Goal: Information Seeking & Learning: Learn about a topic

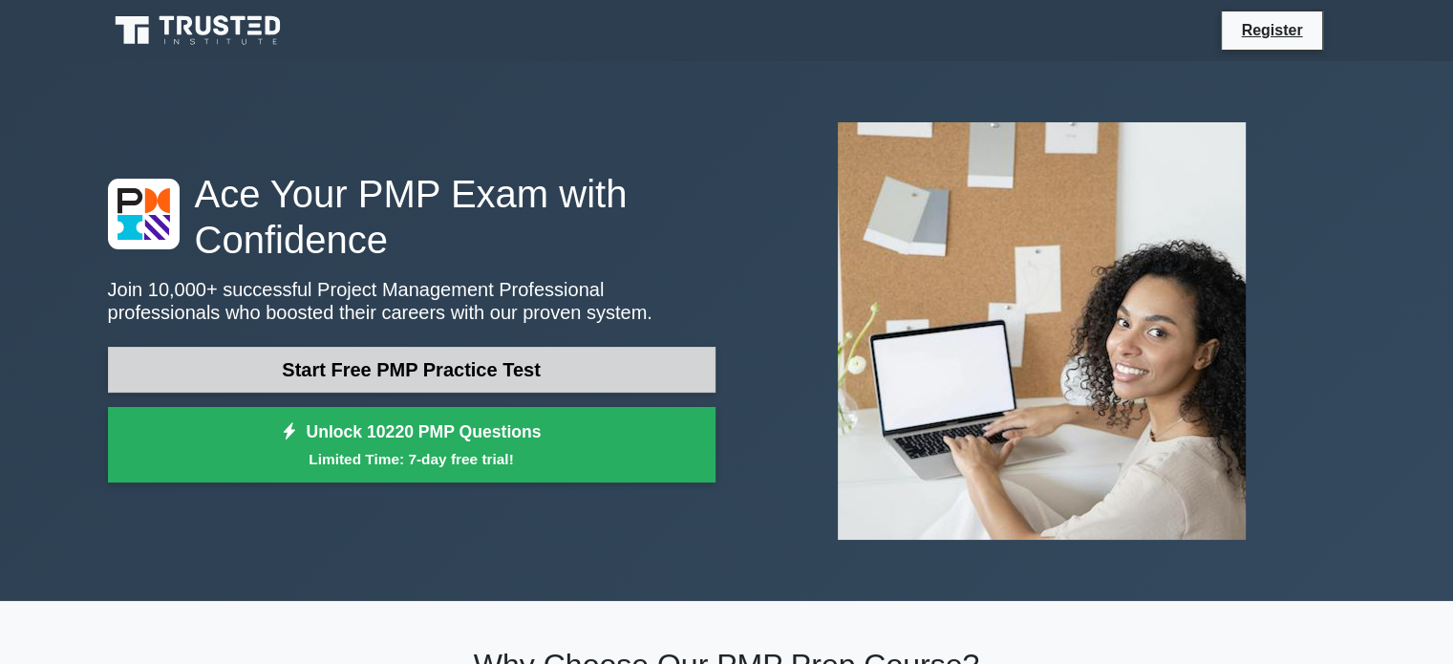
click at [532, 379] on link "Start Free PMP Practice Test" at bounding box center [411, 370] width 607 height 46
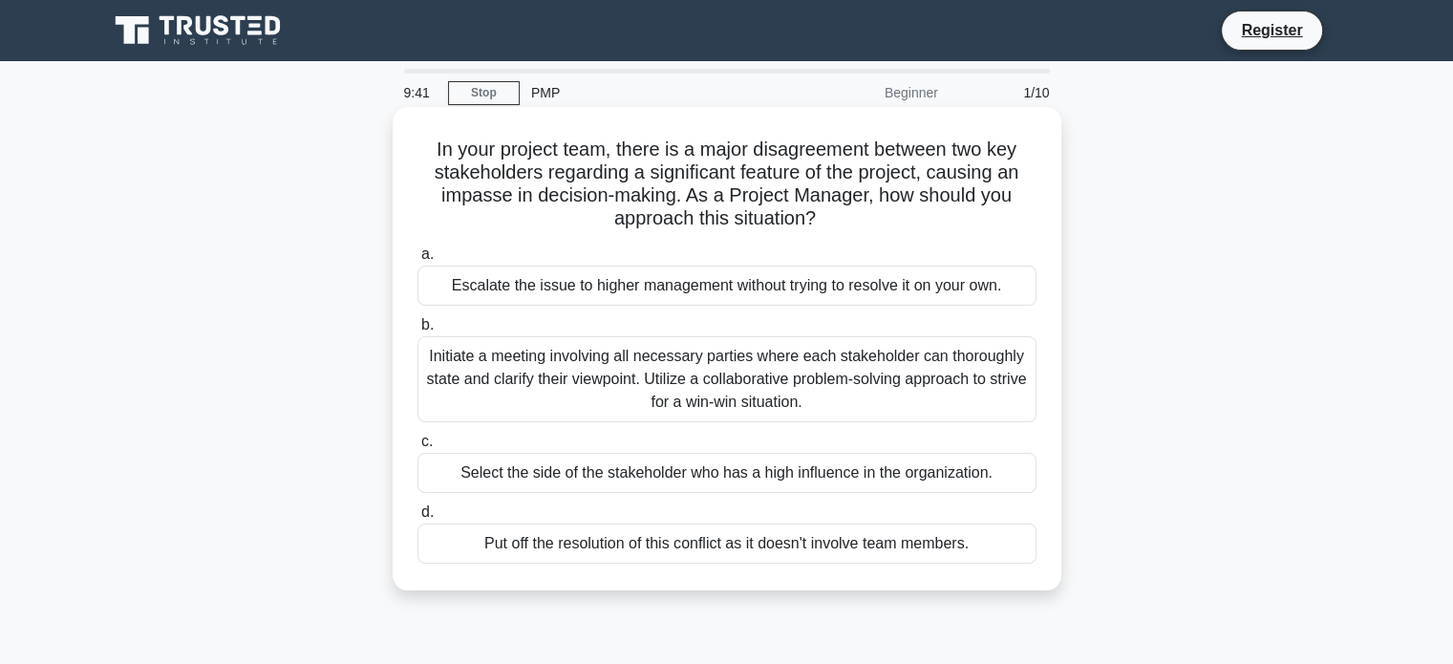
click at [849, 379] on div "Initiate a meeting involving all necessary parties where each stakeholder can t…" at bounding box center [726, 379] width 619 height 86
click at [417, 331] on input "b. Initiate a meeting involving all necessary parties where each stakeholder ca…" at bounding box center [417, 325] width 0 height 12
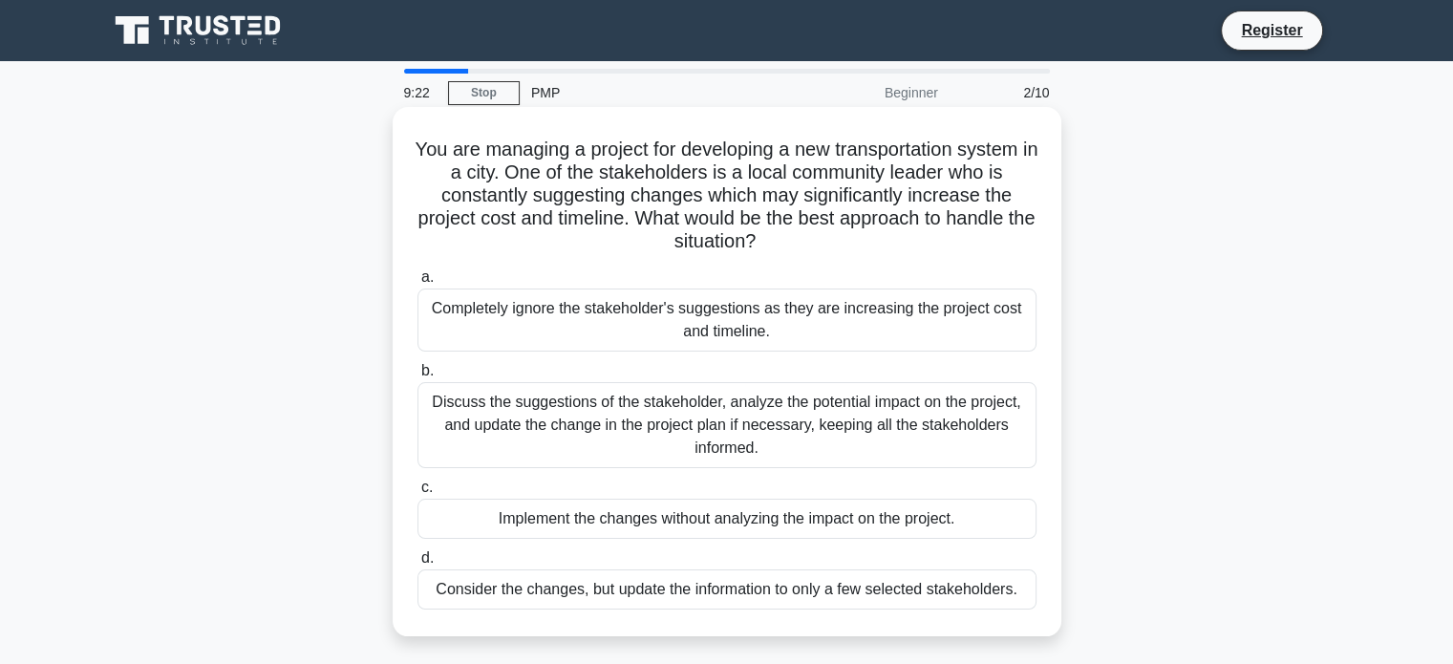
click at [795, 417] on div "Discuss the suggestions of the stakeholder, analyze the potential impact on the…" at bounding box center [726, 425] width 619 height 86
click at [417, 377] on input "b. Discuss the suggestions of the stakeholder, analyze the potential impact on …" at bounding box center [417, 371] width 0 height 12
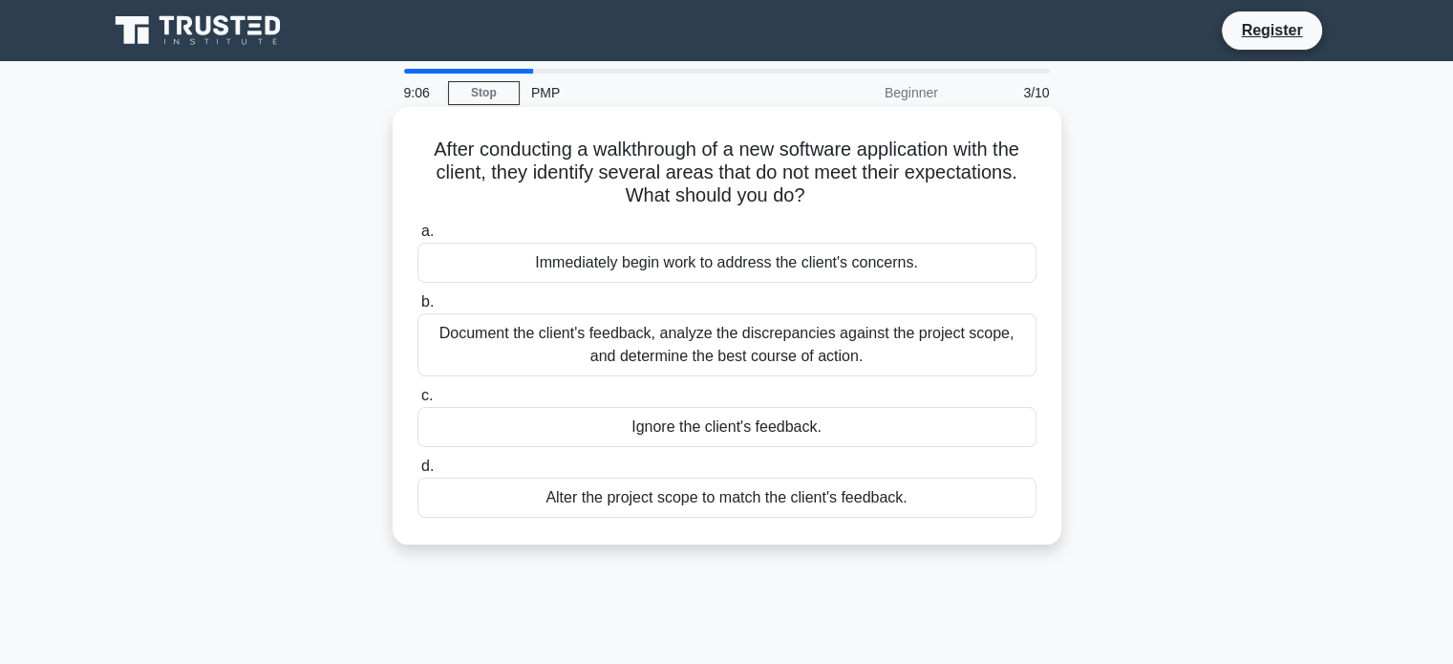
click at [793, 353] on div "Document the client's feedback, analyze the discrepancies against the project s…" at bounding box center [726, 344] width 619 height 63
click at [417, 308] on input "b. Document the client's feedback, analyze the discrepancies against the projec…" at bounding box center [417, 302] width 0 height 12
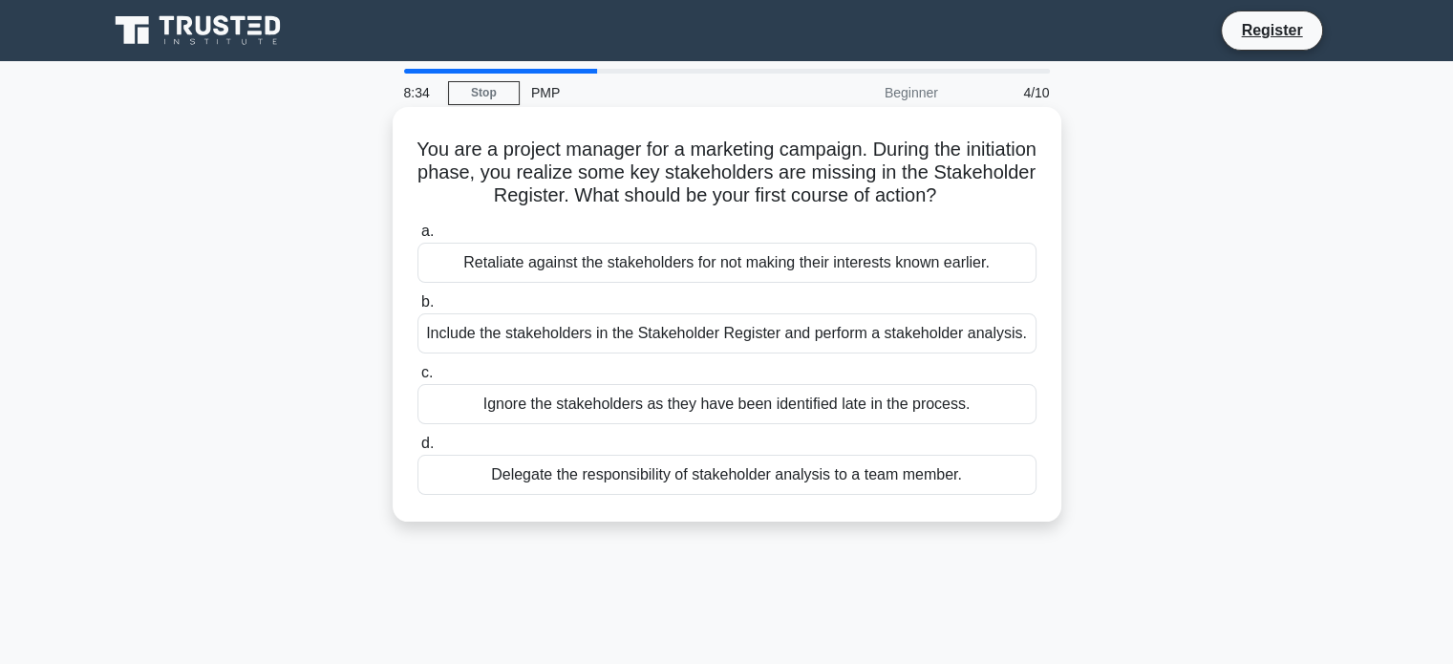
click at [867, 264] on div "Retaliate against the stakeholders for not making their interests known earlier." at bounding box center [726, 263] width 619 height 40
click at [417, 238] on input "a. Retaliate against the stakeholders for not making their interests known earl…" at bounding box center [417, 231] width 0 height 12
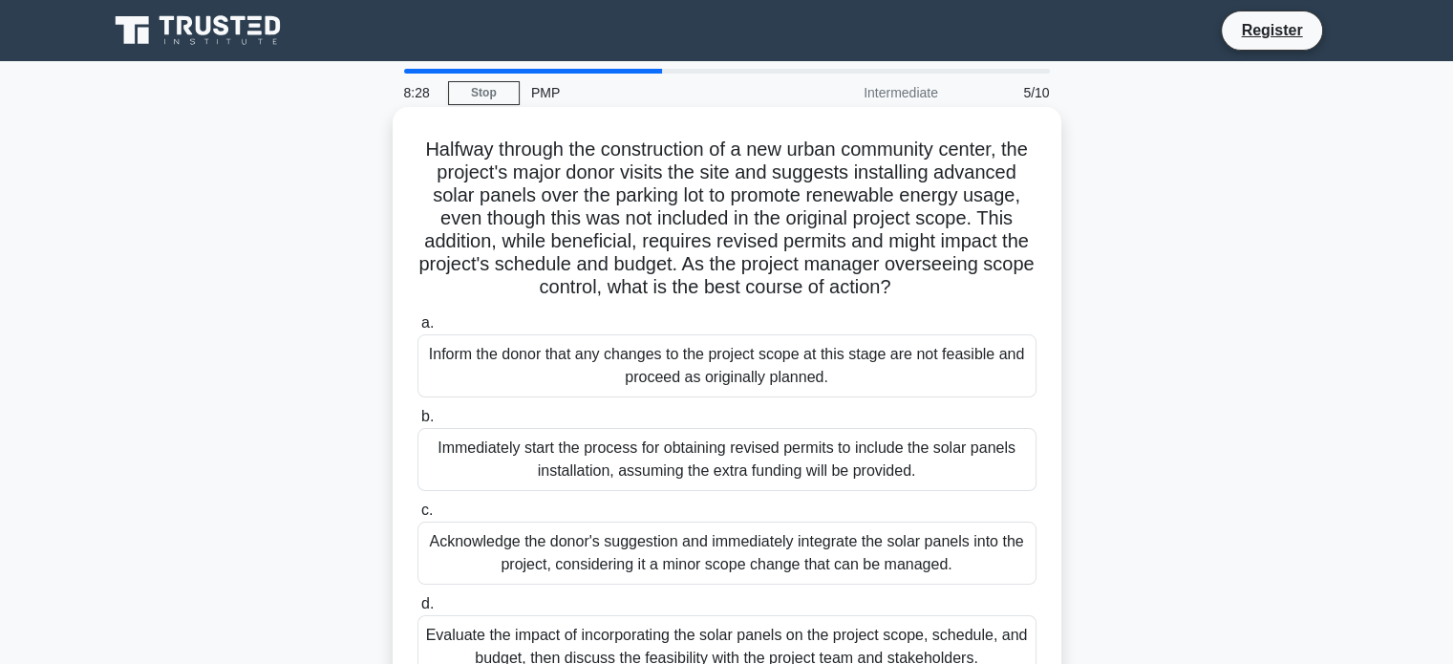
click at [672, 149] on h5 "Halfway through the construction of a new urban community center, the project's…" at bounding box center [726, 219] width 623 height 162
click at [745, 253] on h5 "Halfway through the construction of a new urban community center, the project's…" at bounding box center [726, 219] width 623 height 162
click at [605, 271] on h5 "Halfway through the construction of a new urban community center, the project's…" at bounding box center [726, 219] width 623 height 162
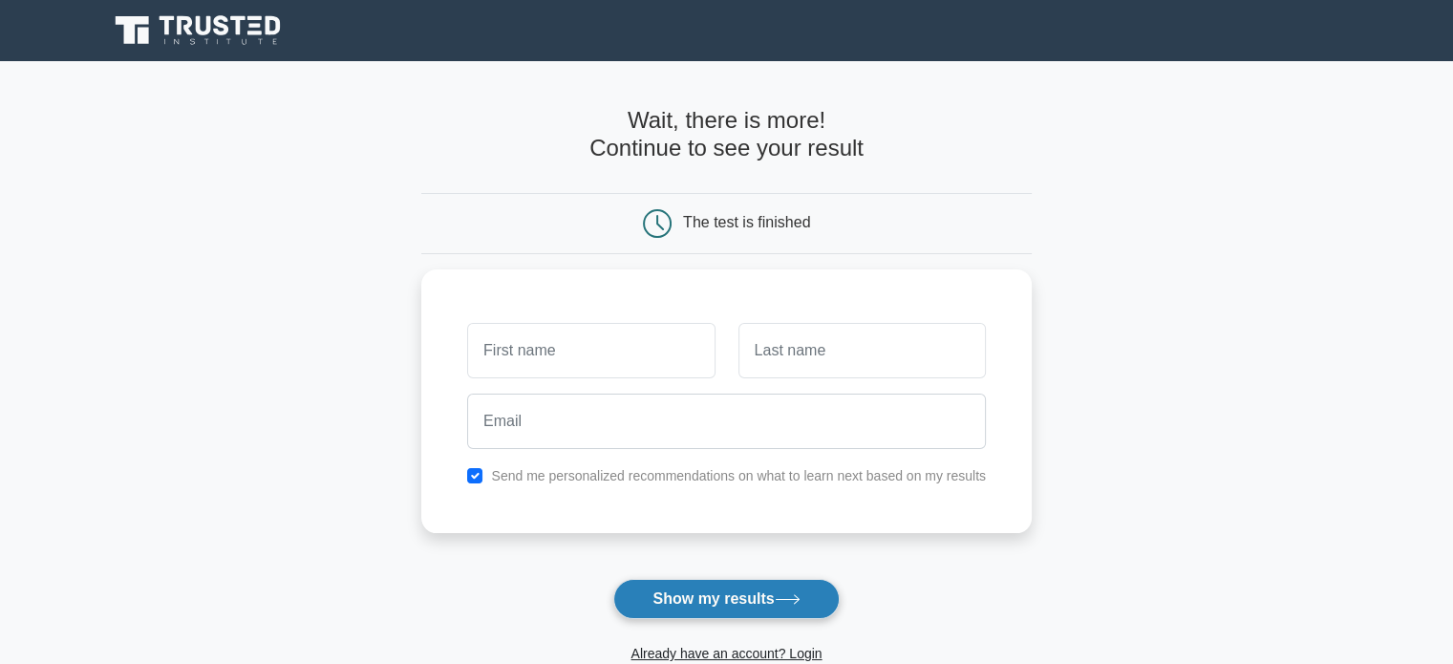
click at [765, 590] on button "Show my results" at bounding box center [725, 599] width 225 height 40
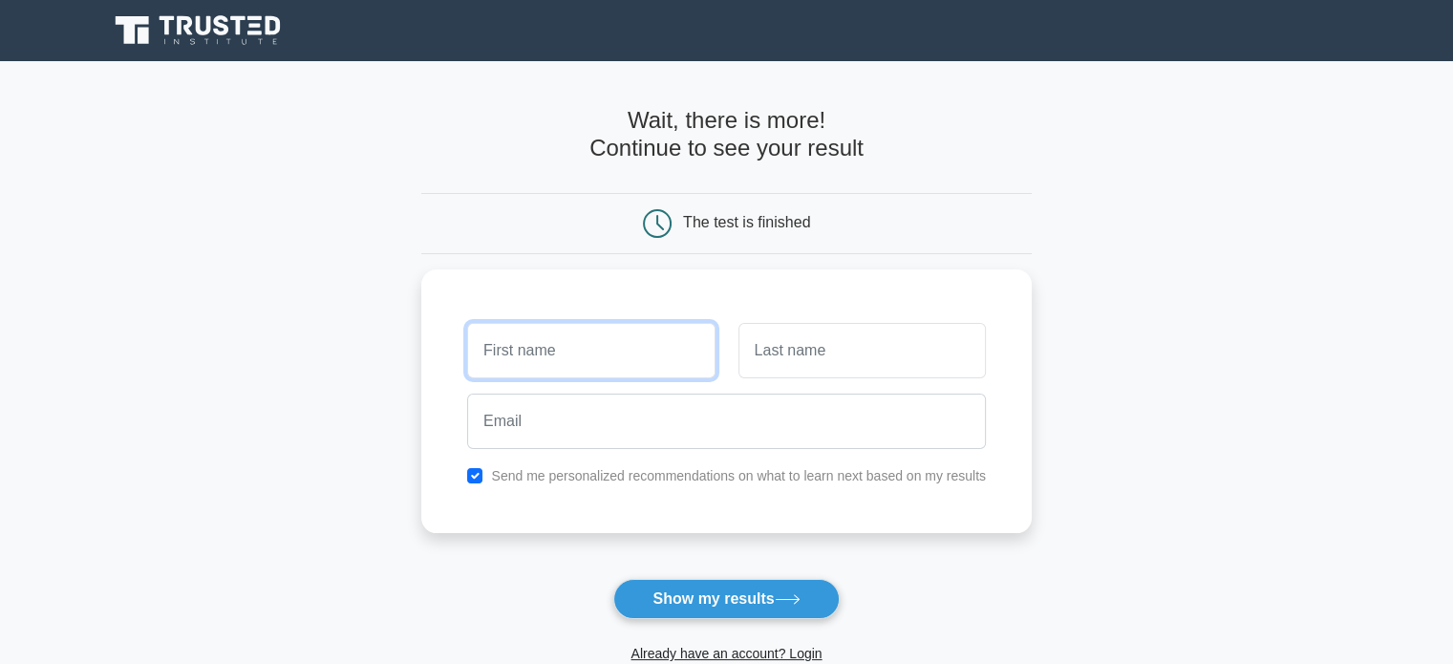
scroll to position [294, 0]
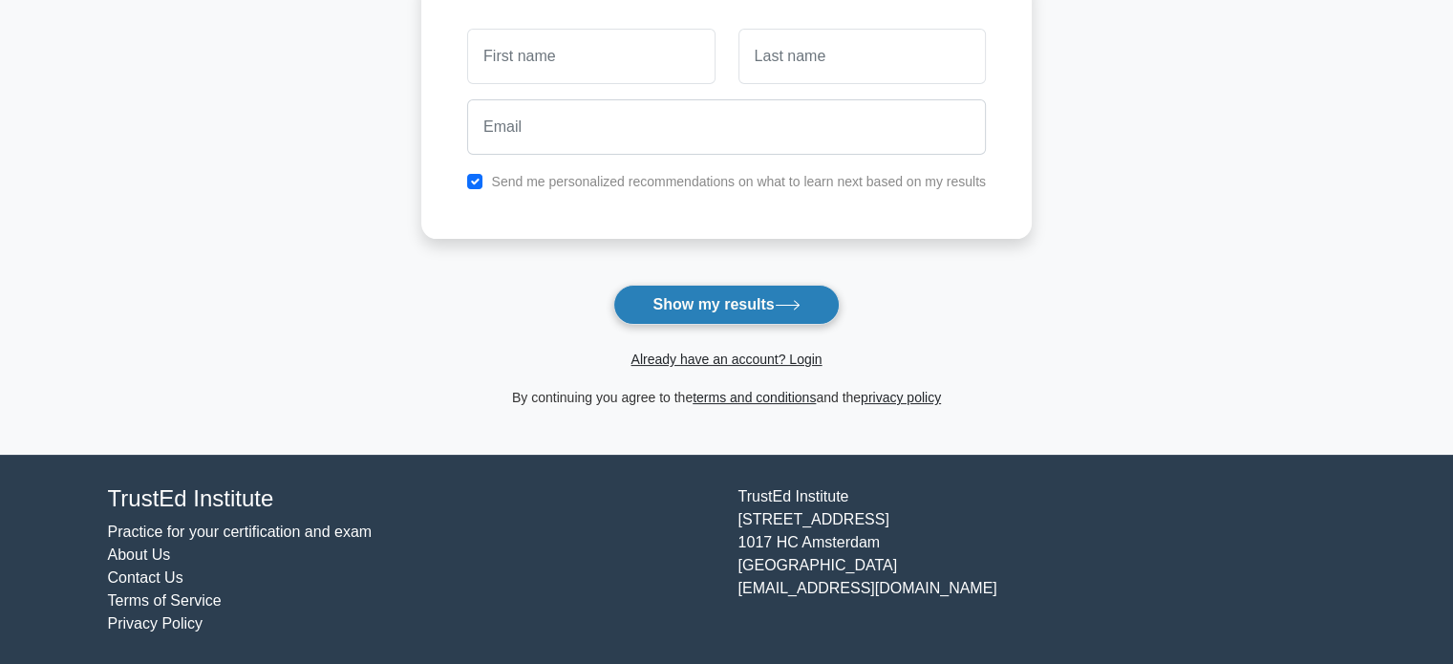
click at [751, 293] on button "Show my results" at bounding box center [725, 305] width 225 height 40
drag, startPoint x: 751, startPoint y: 293, endPoint x: 411, endPoint y: 106, distance: 388.1
click at [411, 106] on main "Wait, there is more! Continue to see your result The test is finished and the" at bounding box center [726, 111] width 1453 height 688
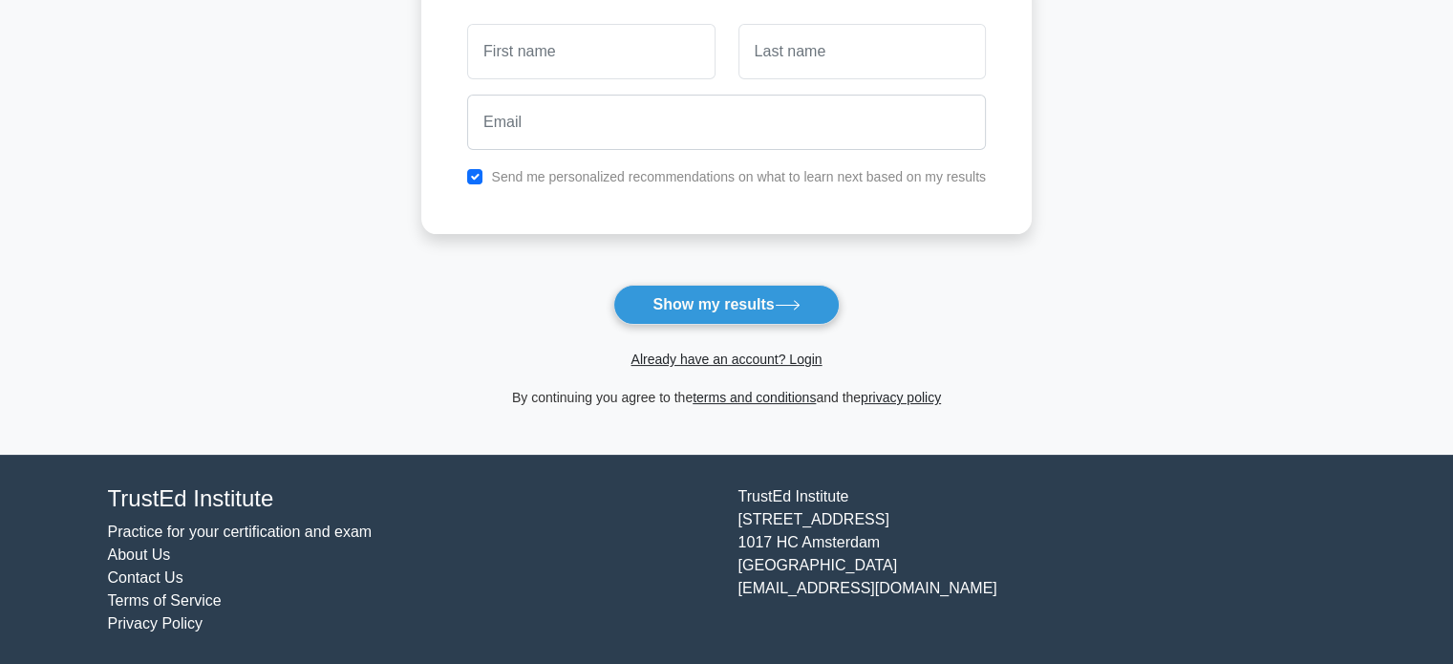
click at [476, 166] on div "Send me personalized recommendations on what to learn next based on my results" at bounding box center [726, 176] width 541 height 23
click at [476, 169] on input "checkbox" at bounding box center [474, 176] width 15 height 15
checkbox input "false"
